Goal: Check status: Check status

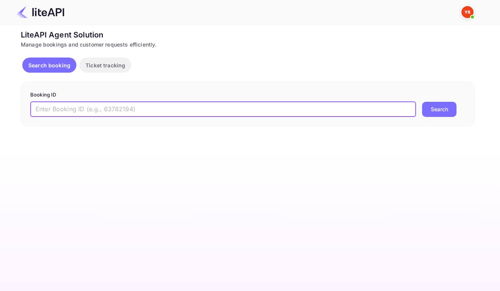
click at [241, 110] on input "text" at bounding box center [223, 109] width 386 height 15
paste input "7222524"
type input "7222524"
click at [435, 112] on button "Search" at bounding box center [439, 109] width 34 height 15
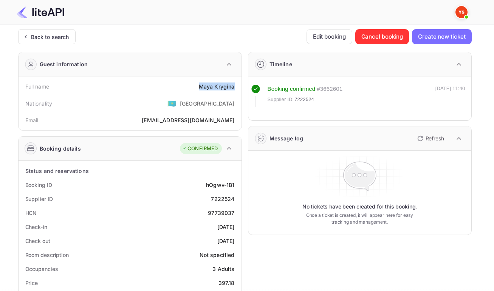
drag, startPoint x: 197, startPoint y: 88, endPoint x: 232, endPoint y: 89, distance: 34.8
click at [232, 89] on div "Maya Krygina" at bounding box center [217, 86] width 36 height 8
copy div "Maya Krygina"
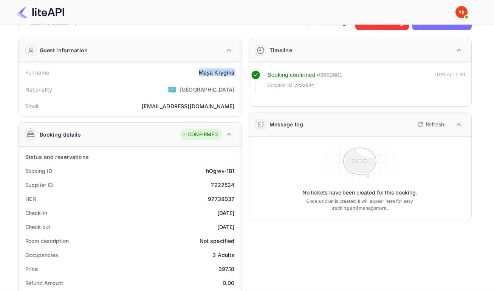
scroll to position [22, 0]
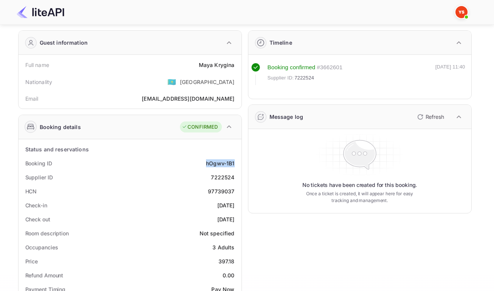
drag, startPoint x: 203, startPoint y: 166, endPoint x: 233, endPoint y: 168, distance: 29.9
click at [233, 168] on div "Booking ID hOgwv-1B1" at bounding box center [130, 163] width 217 height 14
copy div "hOgwv-1B1"
click at [222, 181] on div "7222524" at bounding box center [222, 177] width 23 height 8
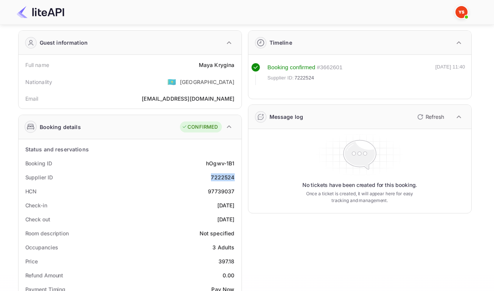
copy div "7222524"
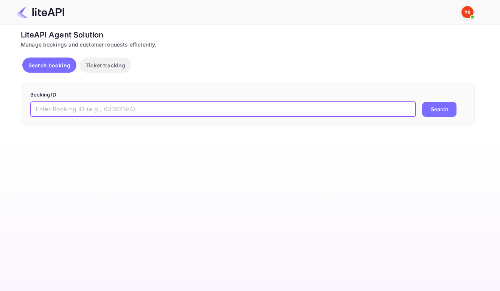
click at [244, 113] on input "text" at bounding box center [223, 109] width 386 height 15
paste input "8992804"
type input "8992804"
click at [446, 110] on button "Search" at bounding box center [439, 109] width 34 height 15
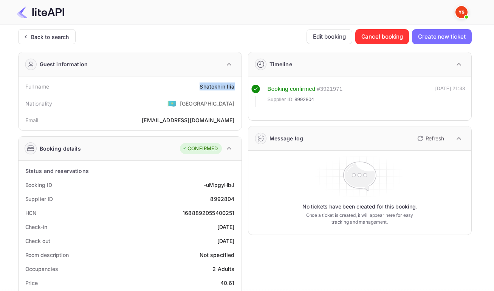
drag, startPoint x: 198, startPoint y: 87, endPoint x: 233, endPoint y: 88, distance: 34.8
click at [233, 88] on div "Full name Shatokhin Ilia" at bounding box center [130, 86] width 217 height 14
copy div "Shatokhin Ilia"
drag, startPoint x: 199, startPoint y: 189, endPoint x: 235, endPoint y: 192, distance: 35.3
click at [235, 192] on div "Booking ID -uMpgyHbJ" at bounding box center [130, 185] width 217 height 14
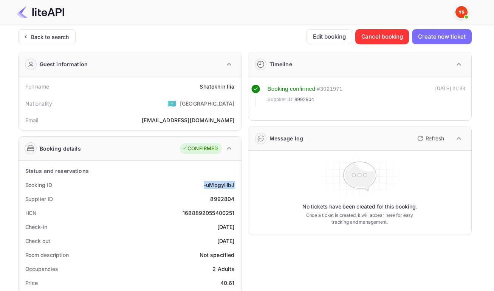
copy div "-uMpgyHbJ"
drag, startPoint x: 211, startPoint y: 204, endPoint x: 233, endPoint y: 206, distance: 22.8
click at [233, 206] on div "Supplier ID 8992804" at bounding box center [130, 199] width 217 height 14
copy div "8992804"
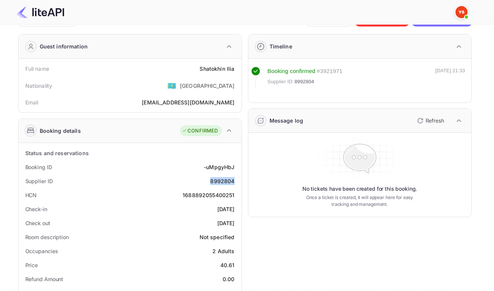
scroll to position [52, 0]
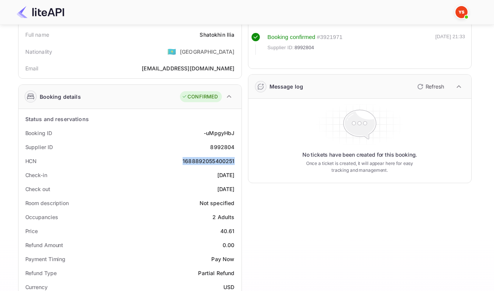
drag, startPoint x: 177, startPoint y: 166, endPoint x: 233, endPoint y: 168, distance: 55.6
click at [233, 168] on div "HCN 1688892055400251" at bounding box center [130, 161] width 217 height 14
copy div "1688892055400251"
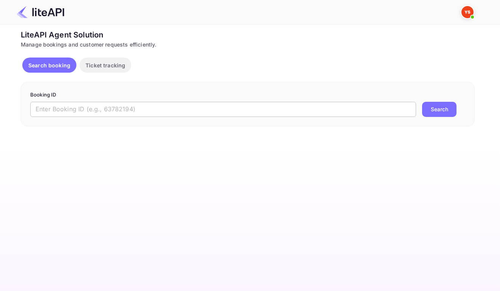
click at [343, 115] on input "text" at bounding box center [223, 109] width 386 height 15
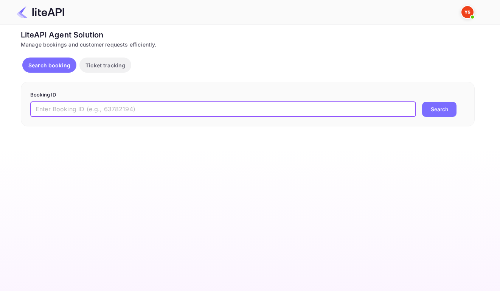
paste input "8992804"
type input "8992804"
click at [434, 115] on button "Search" at bounding box center [439, 109] width 34 height 15
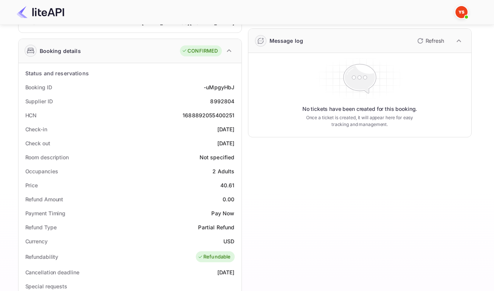
scroll to position [99, 0]
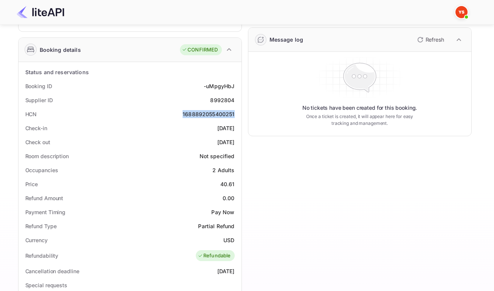
click at [193, 118] on div "1688892055400251" at bounding box center [209, 114] width 52 height 8
copy div "1688892055400251"
click at [160, 112] on div "HCN 1688892055400251" at bounding box center [130, 114] width 217 height 14
click at [197, 118] on div "1688892055400251" at bounding box center [209, 114] width 52 height 8
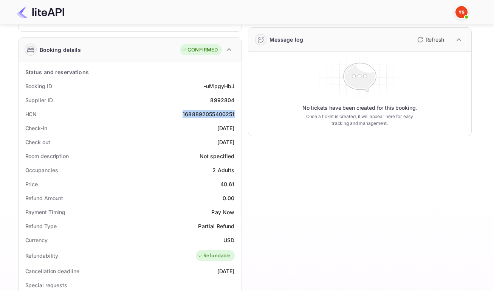
copy div "1688892055400251"
click at [166, 119] on div "HCN 1688892055400251" at bounding box center [130, 114] width 217 height 14
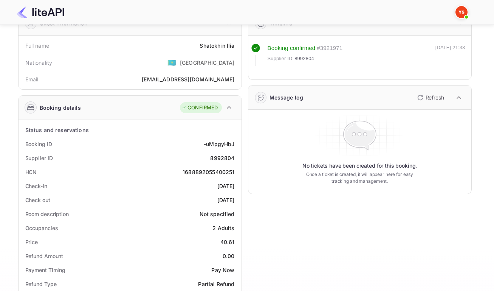
scroll to position [85, 0]
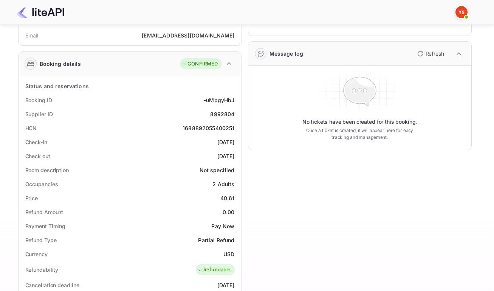
click at [200, 130] on div "1688892055400251" at bounding box center [209, 128] width 52 height 8
copy div "1688892055400251"
